Goal: Information Seeking & Learning: Find specific fact

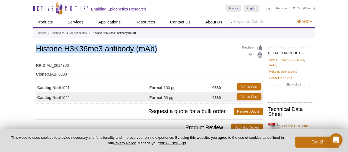
drag, startPoint x: 162, startPoint y: 47, endPoint x: 38, endPoint y: 50, distance: 124.1
click at [38, 50] on h1 "Histone H3K36me3 antibody (mAb)" at bounding box center [149, 49] width 227 height 9
copy h1 "Histone H3K36me3 antibody (mAb)"
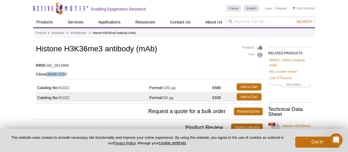
drag, startPoint x: 47, startPoint y: 75, endPoint x: 64, endPoint y: 76, distance: 17.1
click at [64, 76] on td "Clone: MABI 0333" at bounding box center [149, 72] width 227 height 9
drag, startPoint x: 73, startPoint y: 79, endPoint x: 59, endPoint y: 77, distance: 13.3
click at [72, 79] on div "Feedback Print Histone H3K36me3 antibody (mAb) RRID: AB_2614986 Clone: MABI 033…" at bounding box center [149, 73] width 227 height 60
drag, startPoint x: 48, startPoint y: 75, endPoint x: 63, endPoint y: 75, distance: 14.6
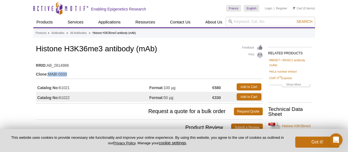
click at [68, 75] on td "Clone: MABI 0333" at bounding box center [149, 72] width 227 height 9
copy td "MABI 0333"
click at [45, 76] on td "Clone: MABI 0333" at bounding box center [149, 72] width 227 height 9
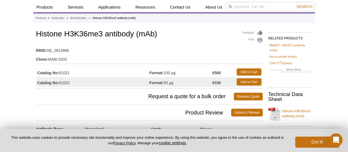
scroll to position [28, 0]
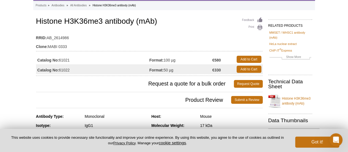
drag, startPoint x: 48, startPoint y: 61, endPoint x: 71, endPoint y: 62, distance: 23.4
click at [71, 62] on td "Catalog No: 61021" at bounding box center [92, 59] width 113 height 10
copy td "Catalog No: 61021"
drag, startPoint x: 67, startPoint y: 69, endPoint x: 55, endPoint y: 67, distance: 12.0
click at [55, 67] on td "Catalog No: 61022" at bounding box center [92, 69] width 113 height 10
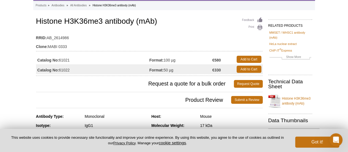
click at [70, 82] on span "Request a quote for a bulk order" at bounding box center [135, 84] width 198 height 8
click at [74, 60] on td "Catalog No: 61021" at bounding box center [92, 59] width 113 height 10
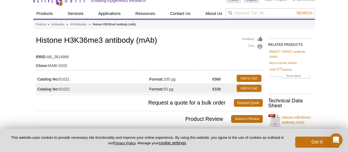
scroll to position [0, 0]
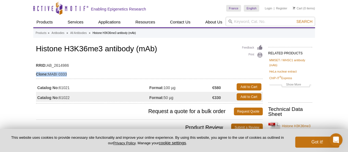
drag, startPoint x: 54, startPoint y: 75, endPoint x: 36, endPoint y: 75, distance: 17.9
click at [36, 75] on td "Clone: MABI 0333" at bounding box center [149, 72] width 227 height 9
copy td "Clone: MABI 0333"
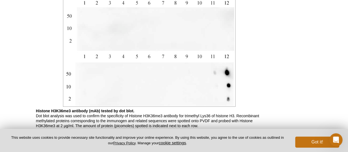
scroll to position [935, 0]
